Goal: Task Accomplishment & Management: Manage account settings

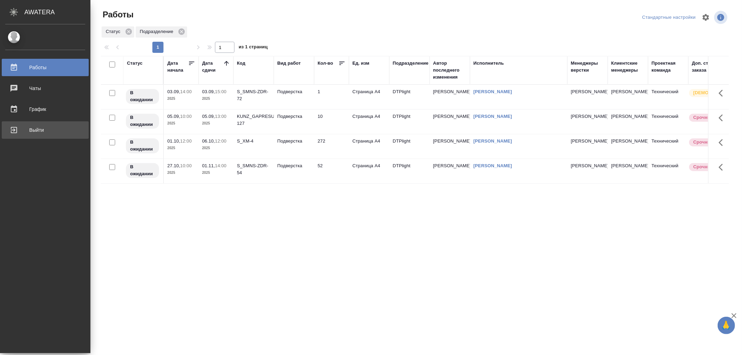
click at [19, 128] on div "Выйти" at bounding box center [45, 130] width 80 height 10
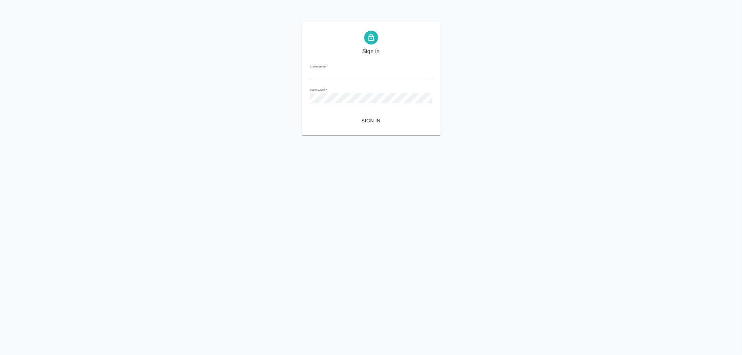
type input "[EMAIL_ADDRESS][DOMAIN_NAME]"
click at [339, 117] on span "Sign in" at bounding box center [371, 121] width 111 height 9
